Goal: Information Seeking & Learning: Learn about a topic

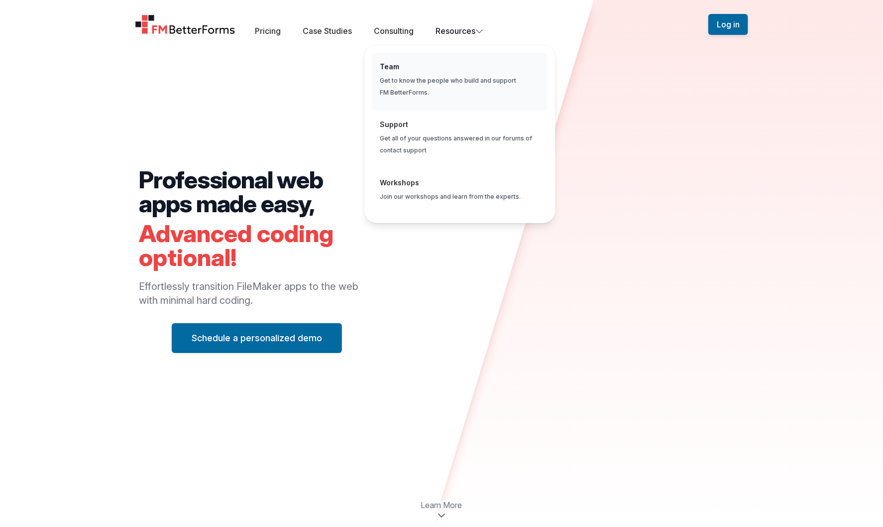
click at [449, 68] on span "Global" at bounding box center [459, 82] width 175 height 58
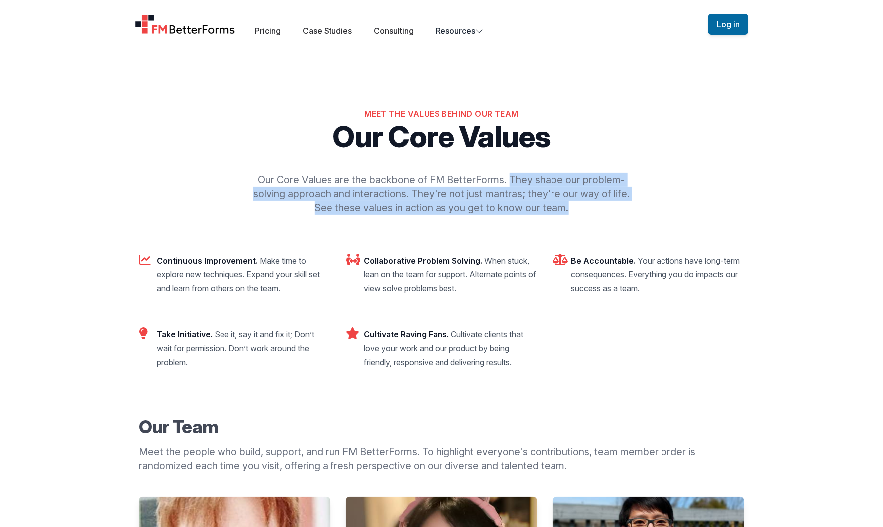
drag, startPoint x: 598, startPoint y: 207, endPoint x: 509, endPoint y: 179, distance: 94.0
click at [509, 178] on p "Our Core Values are the backbone of FM BetterForms. They shape our problem-solv…" at bounding box center [441, 194] width 382 height 42
copy p "They shape our problem-solving approach and interactions. They're not just mant…"
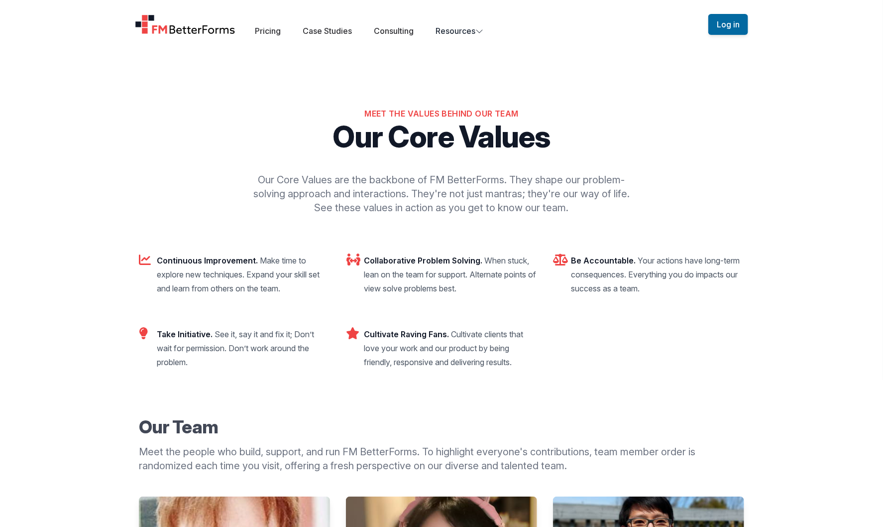
drag, startPoint x: 299, startPoint y: 171, endPoint x: 274, endPoint y: 176, distance: 24.9
click at [299, 171] on div "Meet the Values Behind Our Team Our Core Values Our Core Values are the backbon…" at bounding box center [441, 161] width 605 height 107
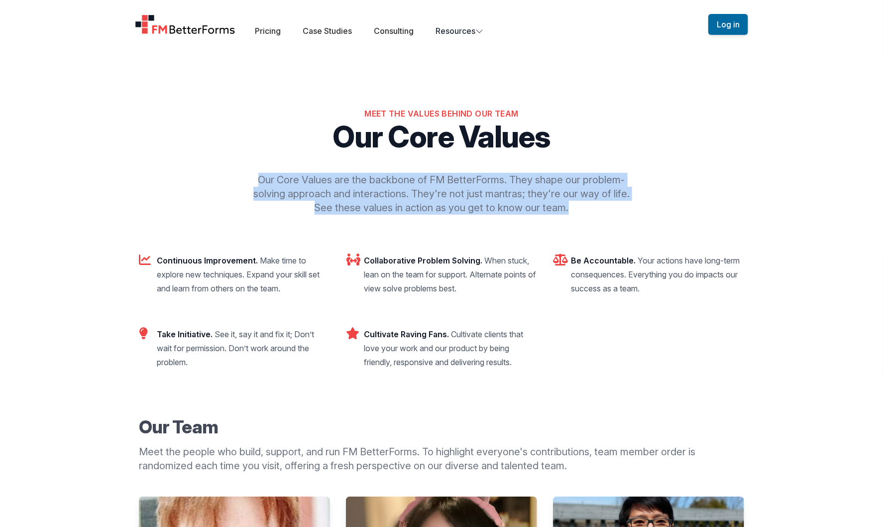
drag, startPoint x: 258, startPoint y: 180, endPoint x: 646, endPoint y: 210, distance: 389.0
click at [646, 210] on div "Meet the Values Behind Our Team Our Core Values Our Core Values are the backbon…" at bounding box center [441, 161] width 605 height 107
copy p "Our Core Values are the backbone of FM BetterForms. They shape our problem-solv…"
